Goal: Information Seeking & Learning: Learn about a topic

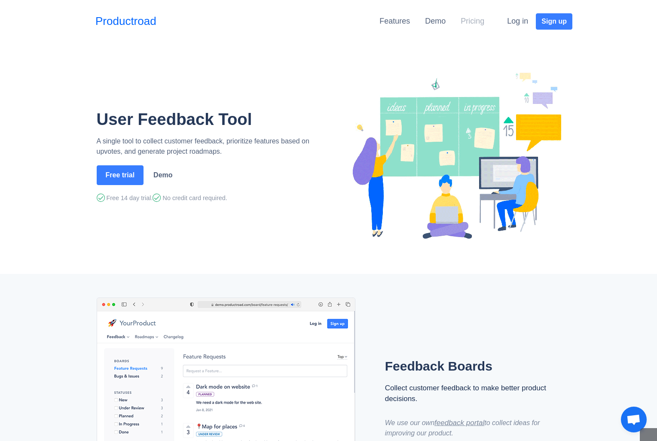
click at [471, 17] on link "Pricing" at bounding box center [473, 21] width 24 height 9
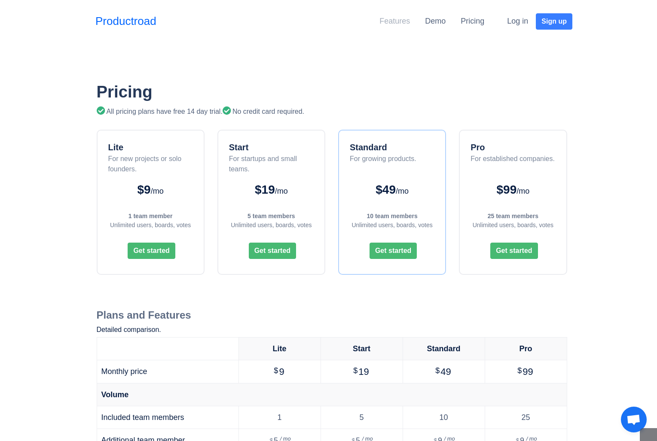
click at [396, 21] on link "Features" at bounding box center [394, 21] width 31 height 9
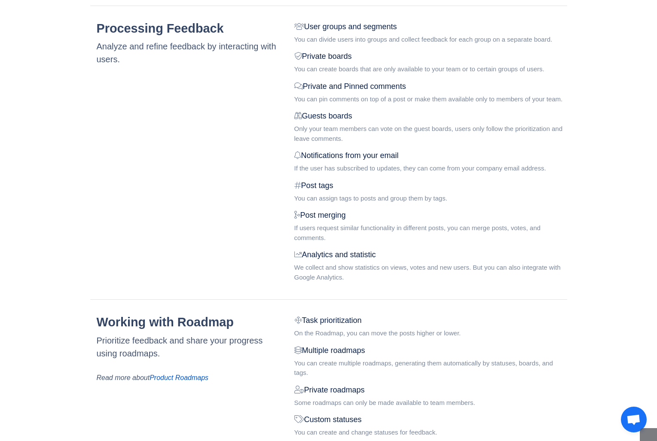
scroll to position [506, 0]
